Goal: Transaction & Acquisition: Purchase product/service

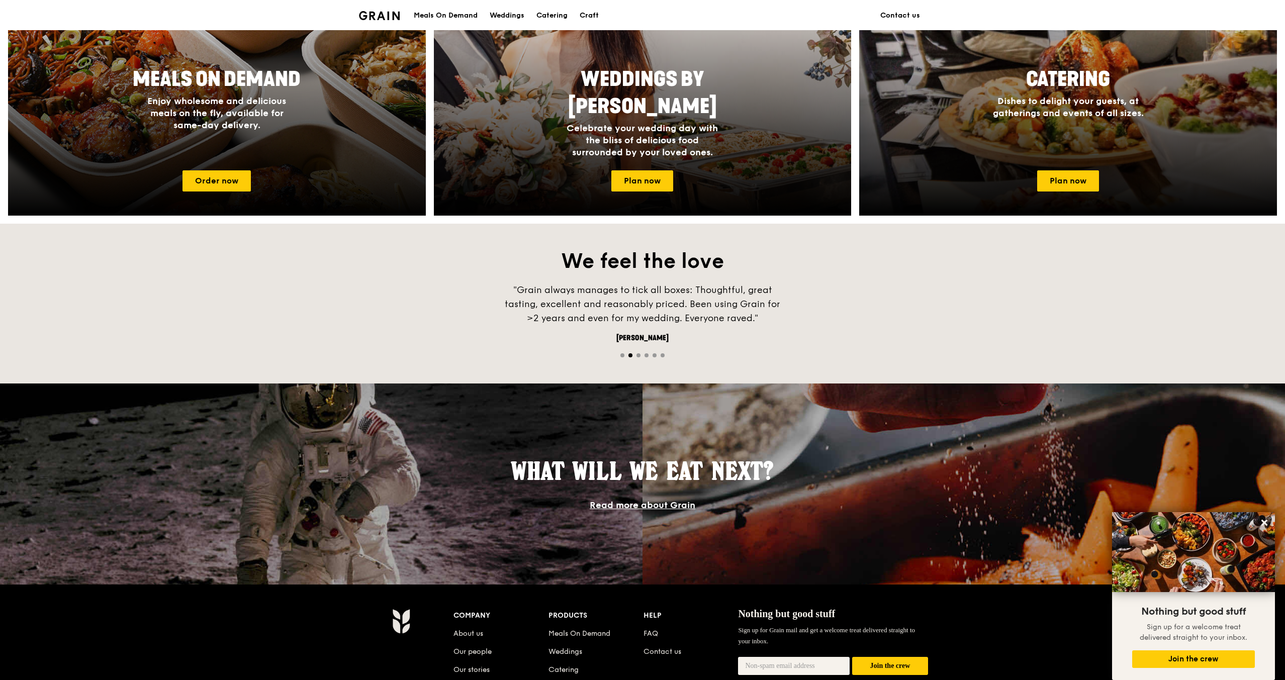
scroll to position [485, 0]
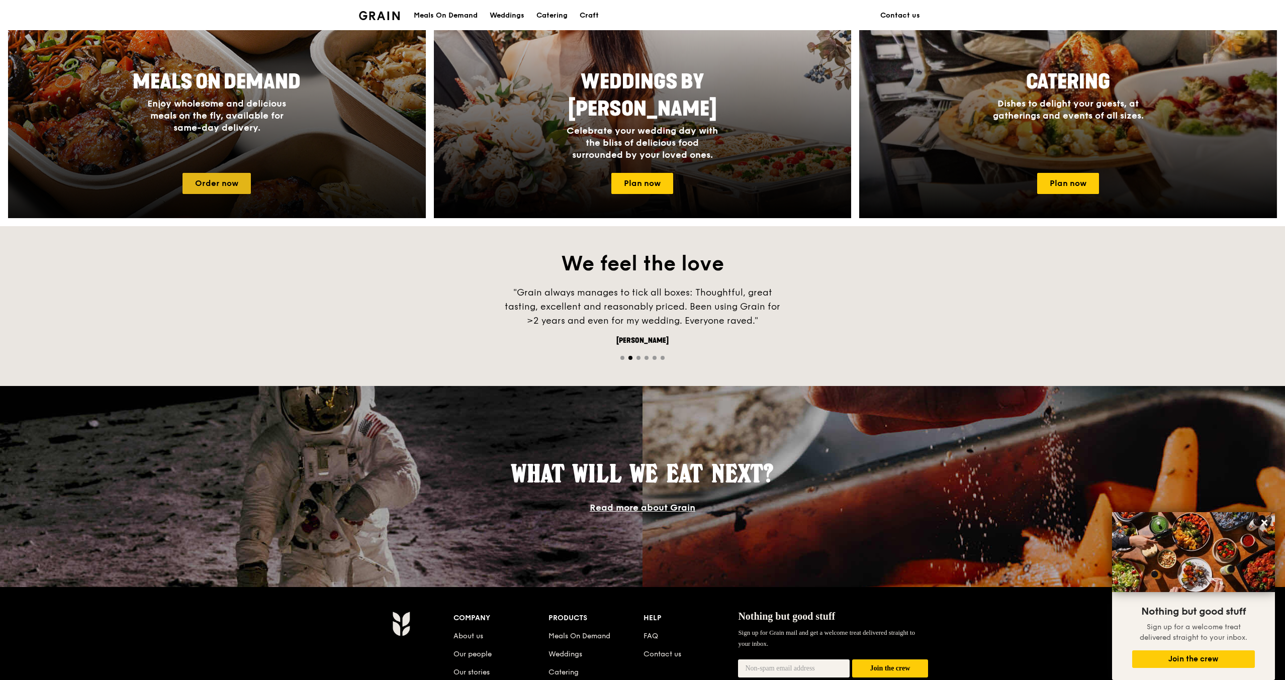
click at [241, 180] on link "Order now" at bounding box center [216, 183] width 68 height 21
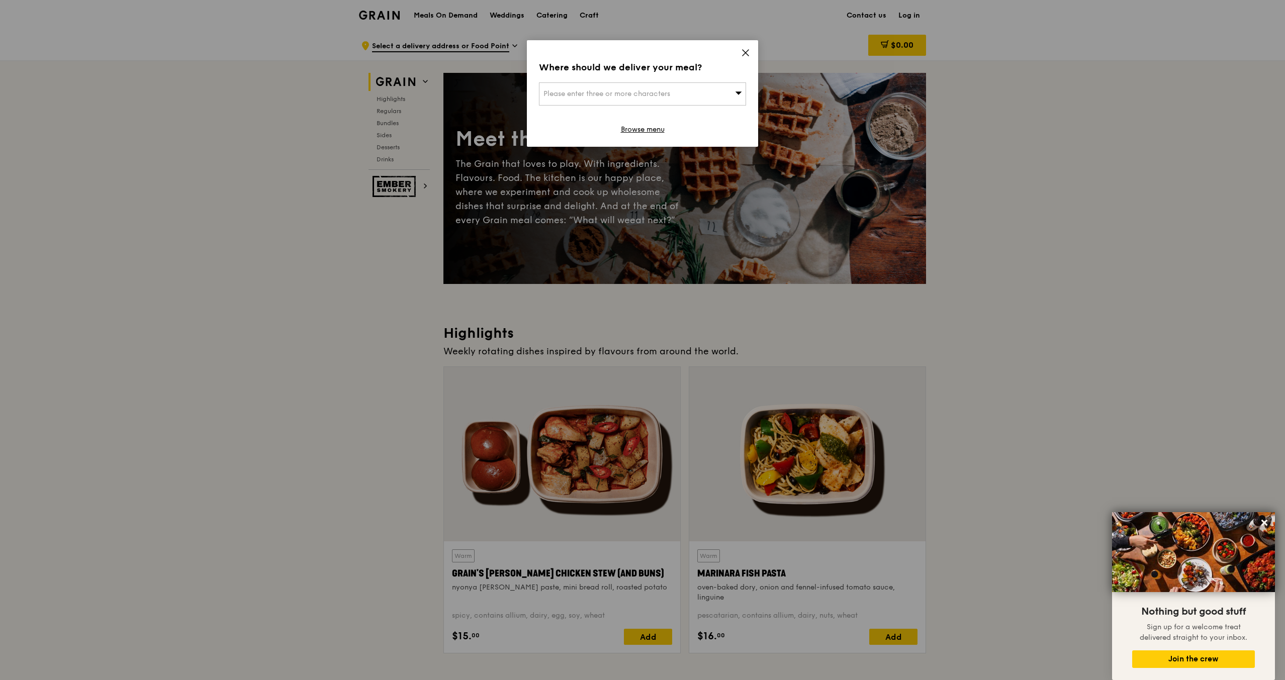
click at [746, 50] on icon at bounding box center [745, 52] width 9 height 9
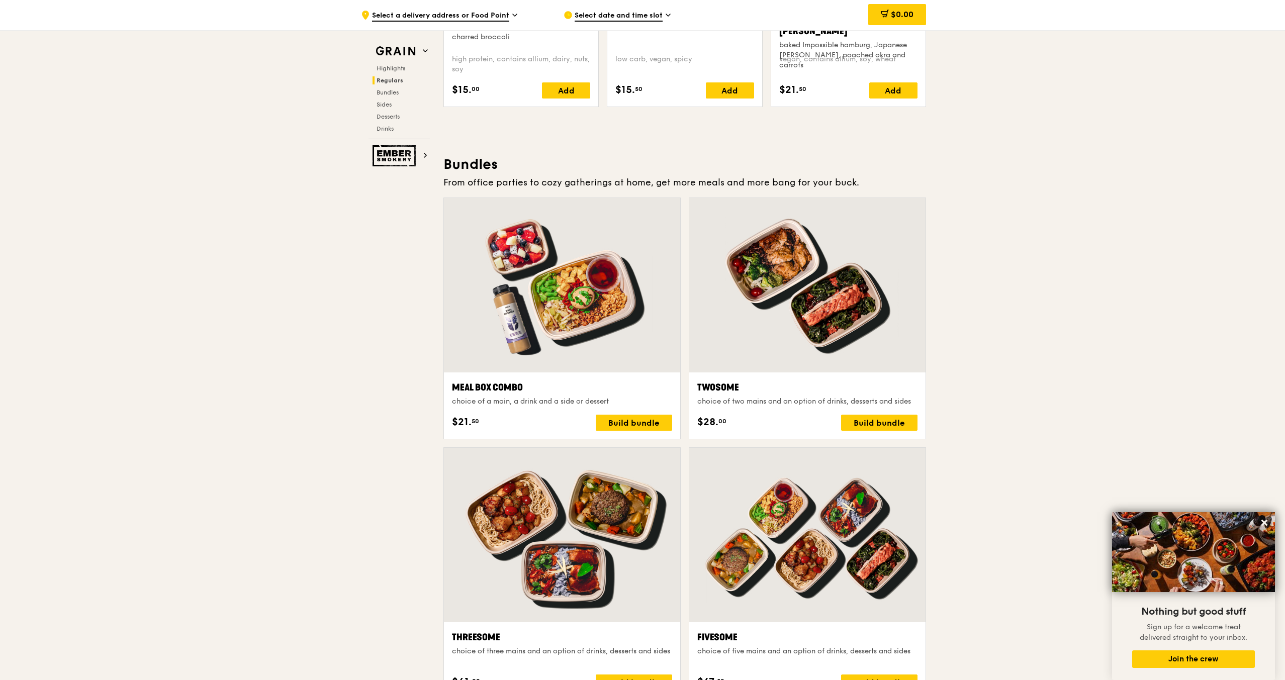
scroll to position [1333, 0]
